Goal: Check status: Check status

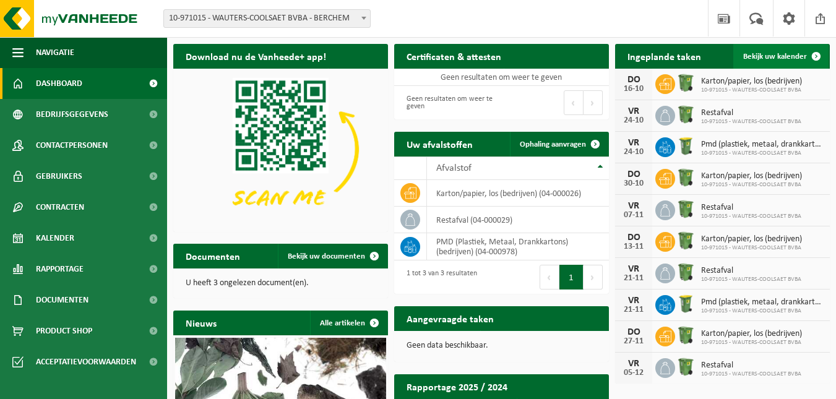
click at [774, 58] on span "Bekijk uw kalender" at bounding box center [775, 57] width 64 height 8
click at [813, 56] on span at bounding box center [816, 56] width 25 height 25
click at [817, 56] on span at bounding box center [816, 56] width 25 height 25
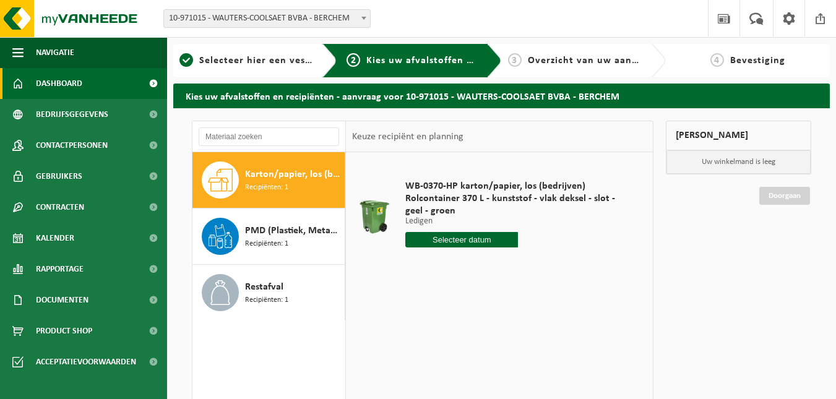
click at [74, 84] on span "Dashboard" at bounding box center [59, 83] width 46 height 31
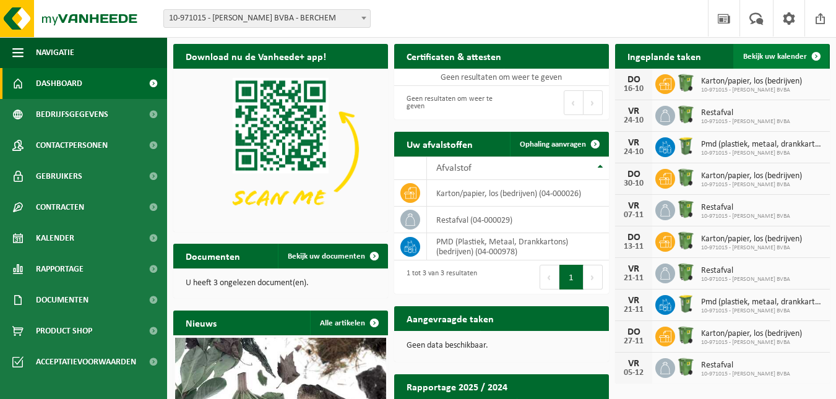
click at [776, 56] on span "Bekijk uw kalender" at bounding box center [775, 57] width 64 height 8
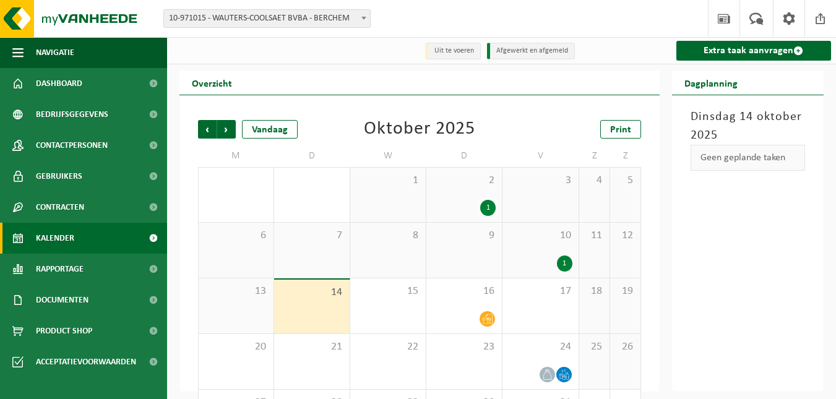
click at [565, 262] on div "1" at bounding box center [564, 264] width 15 height 16
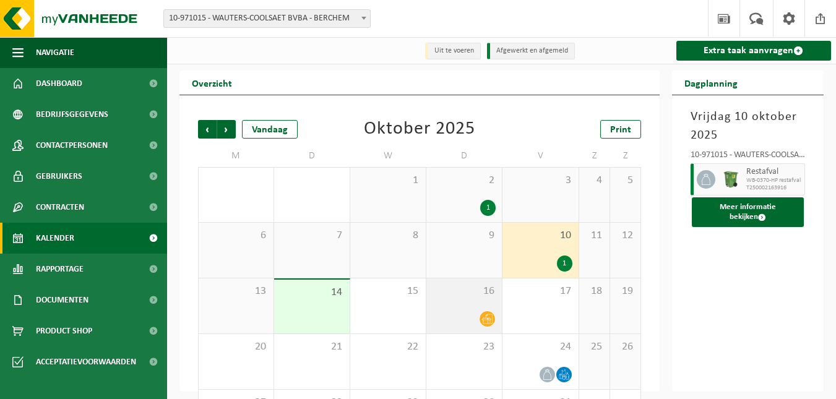
click at [490, 321] on icon at bounding box center [487, 319] width 11 height 10
